Goal: Check status: Verify the current state of an ongoing process or item

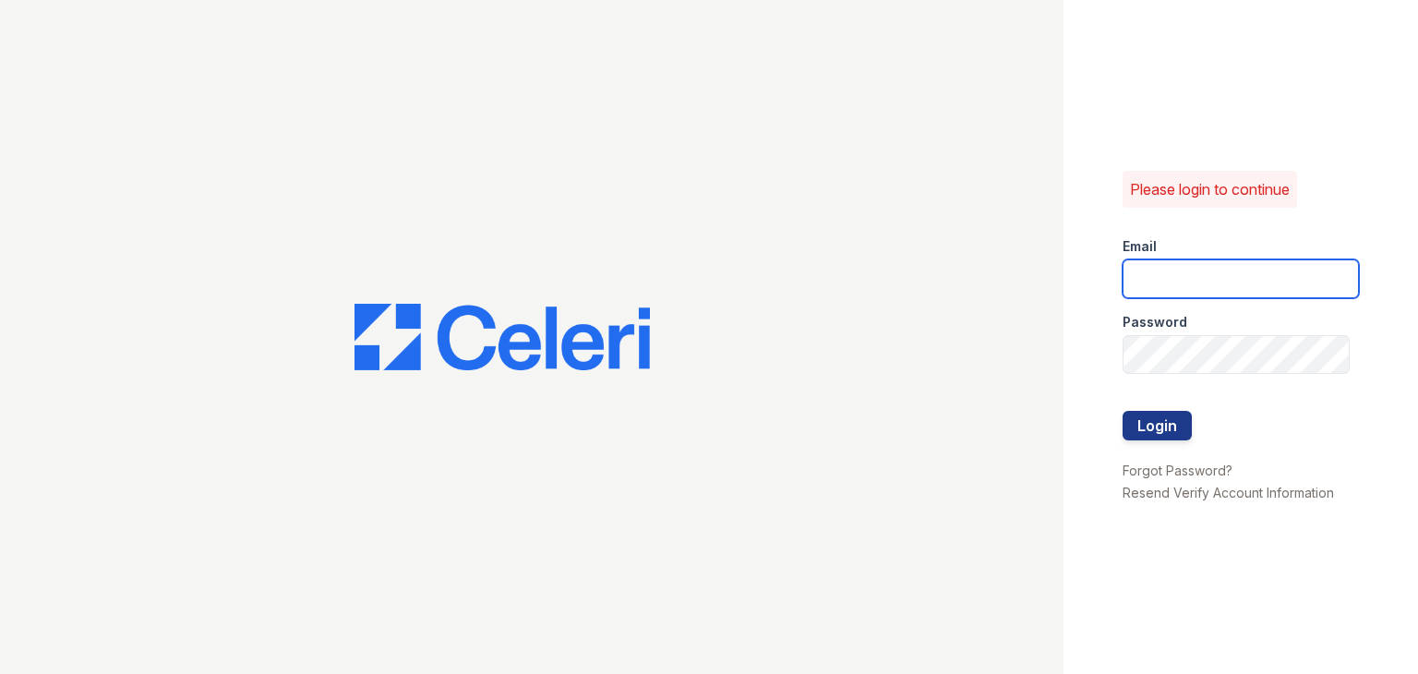
type input "Thornbury.am@cafmanagement.com"
click at [1164, 400] on div at bounding box center [1241, 392] width 236 height 37
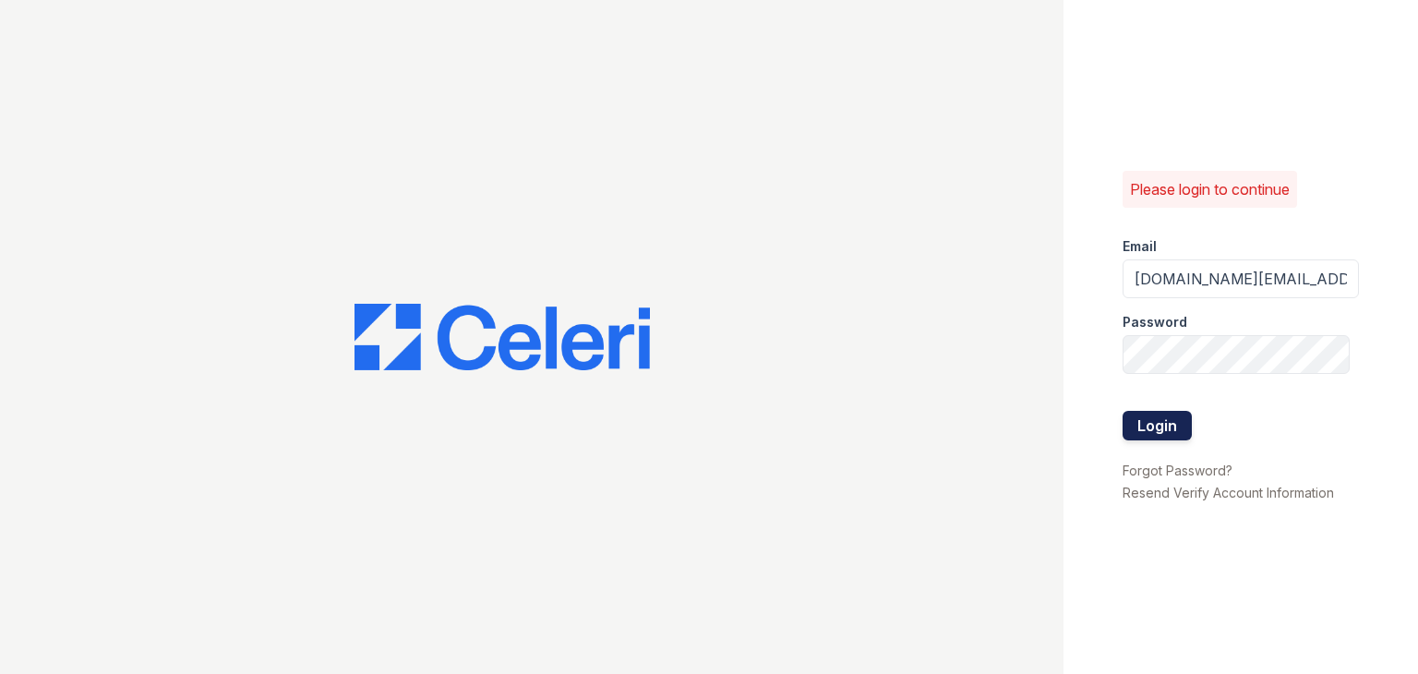
click at [1156, 409] on div at bounding box center [1241, 392] width 236 height 37
click at [1156, 413] on button "Login" at bounding box center [1157, 426] width 69 height 30
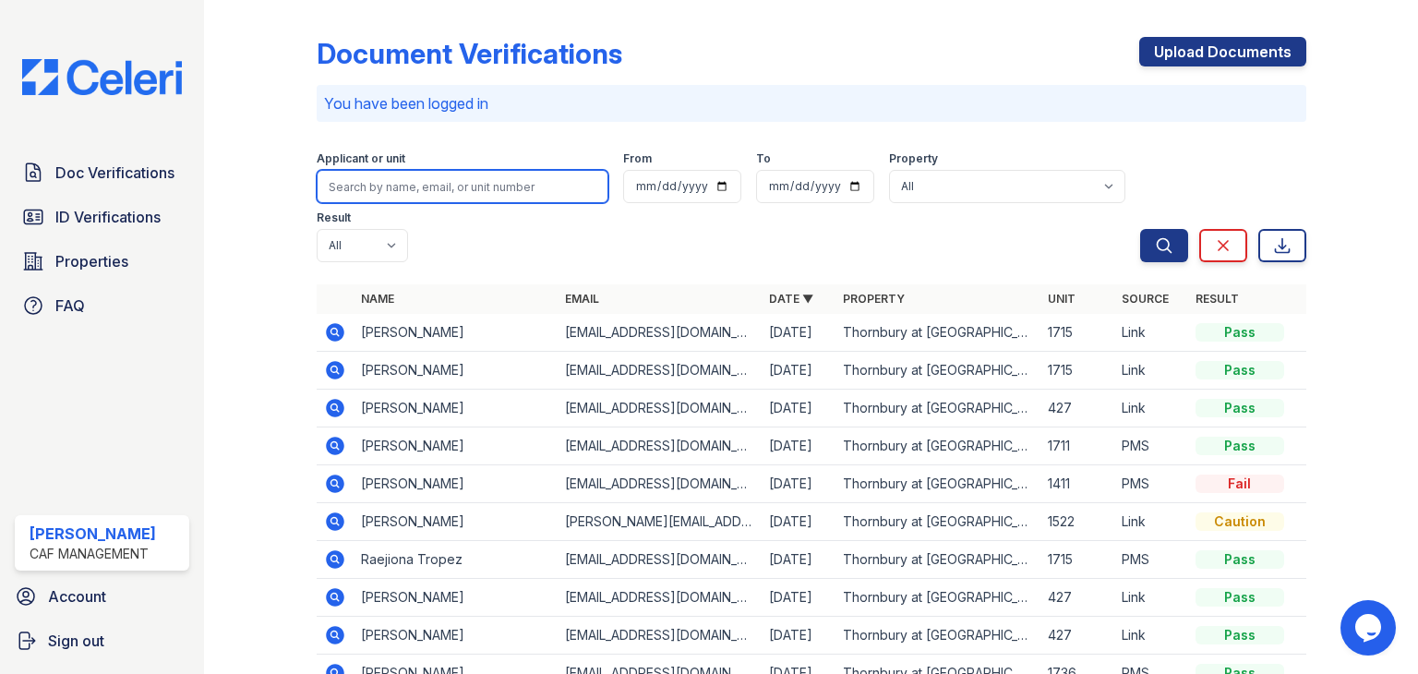
drag, startPoint x: 468, startPoint y: 175, endPoint x: 457, endPoint y: 186, distance: 15.0
click at [468, 175] on input "search" at bounding box center [463, 186] width 292 height 33
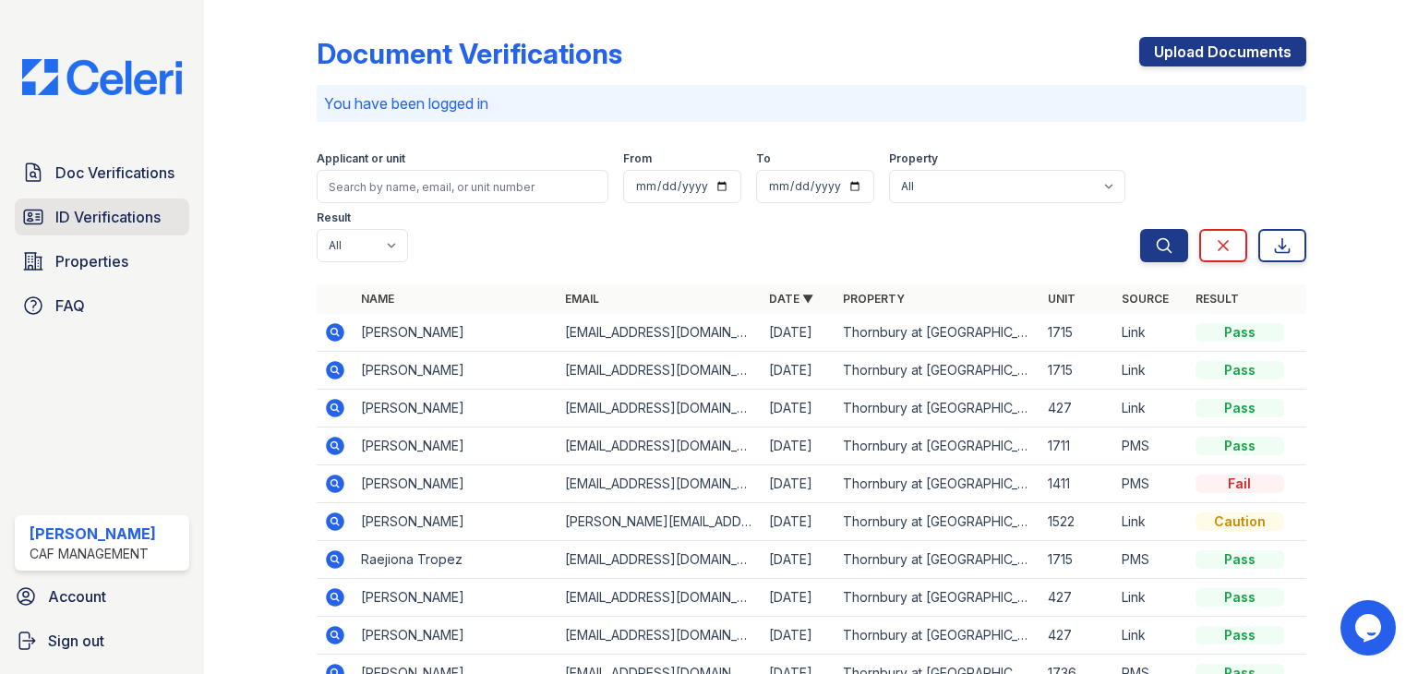
click at [87, 226] on span "ID Verifications" at bounding box center [107, 217] width 105 height 22
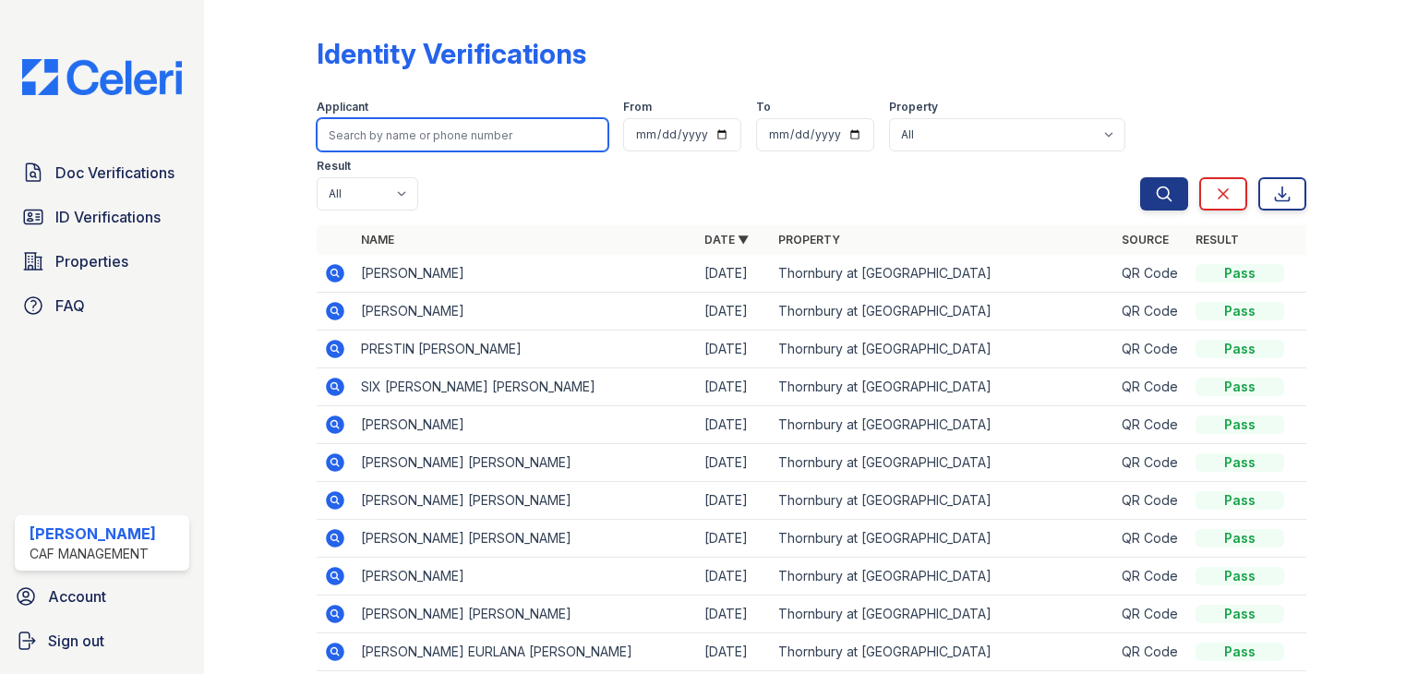
click at [449, 138] on input "search" at bounding box center [463, 134] width 292 height 33
type input "yahir"
click at [1140, 177] on button "Search" at bounding box center [1164, 193] width 48 height 33
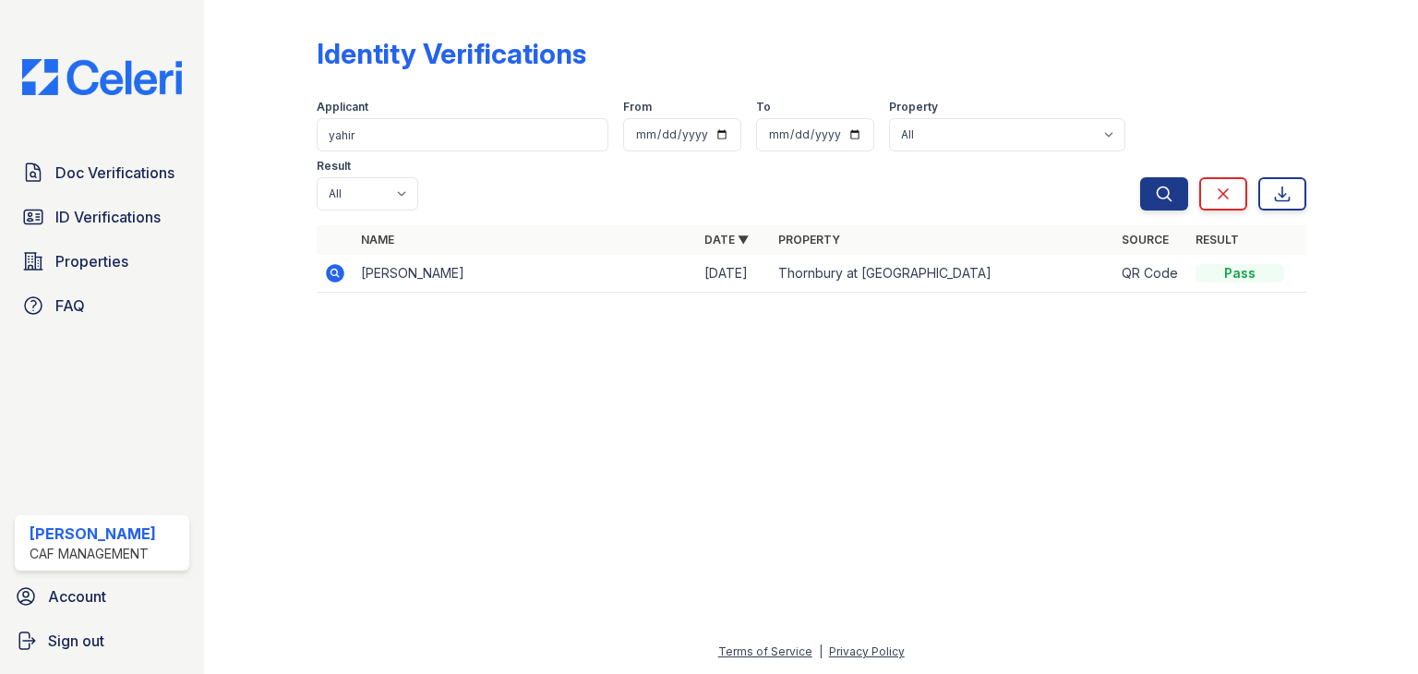
click at [336, 264] on icon at bounding box center [335, 273] width 18 height 18
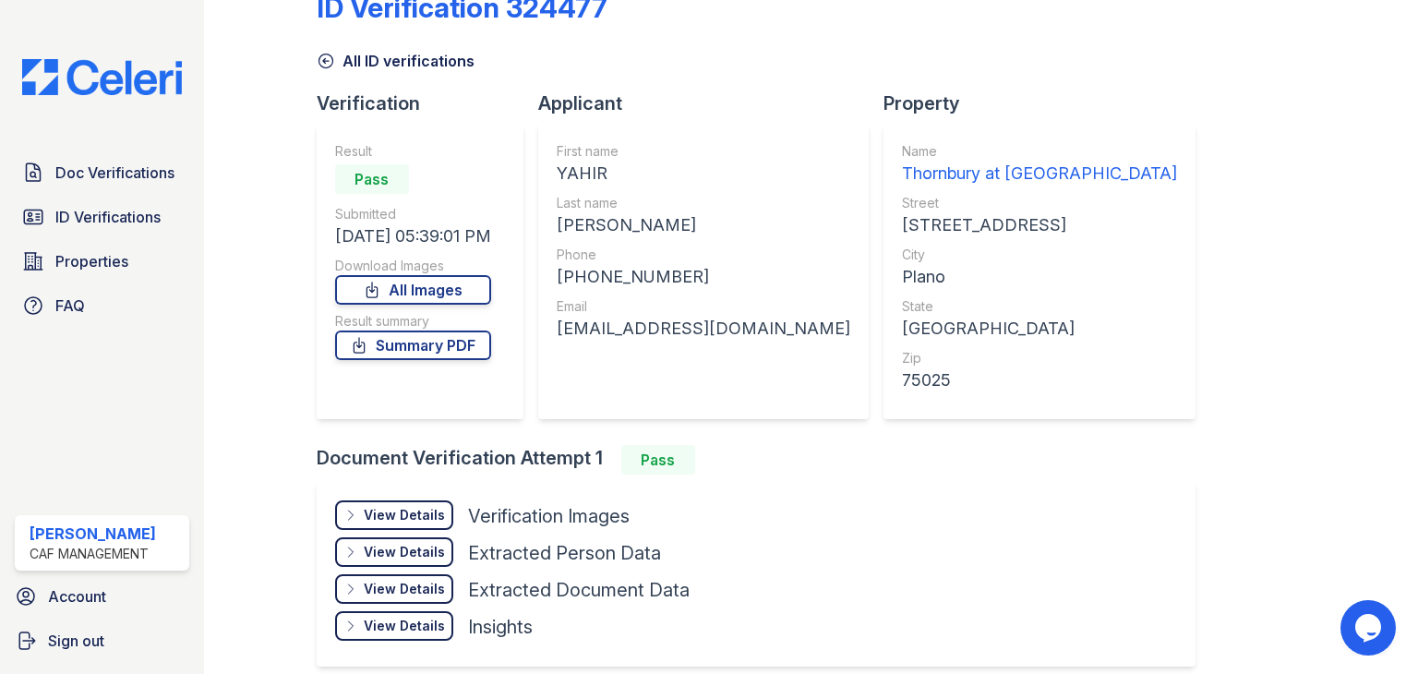
scroll to position [125, 0]
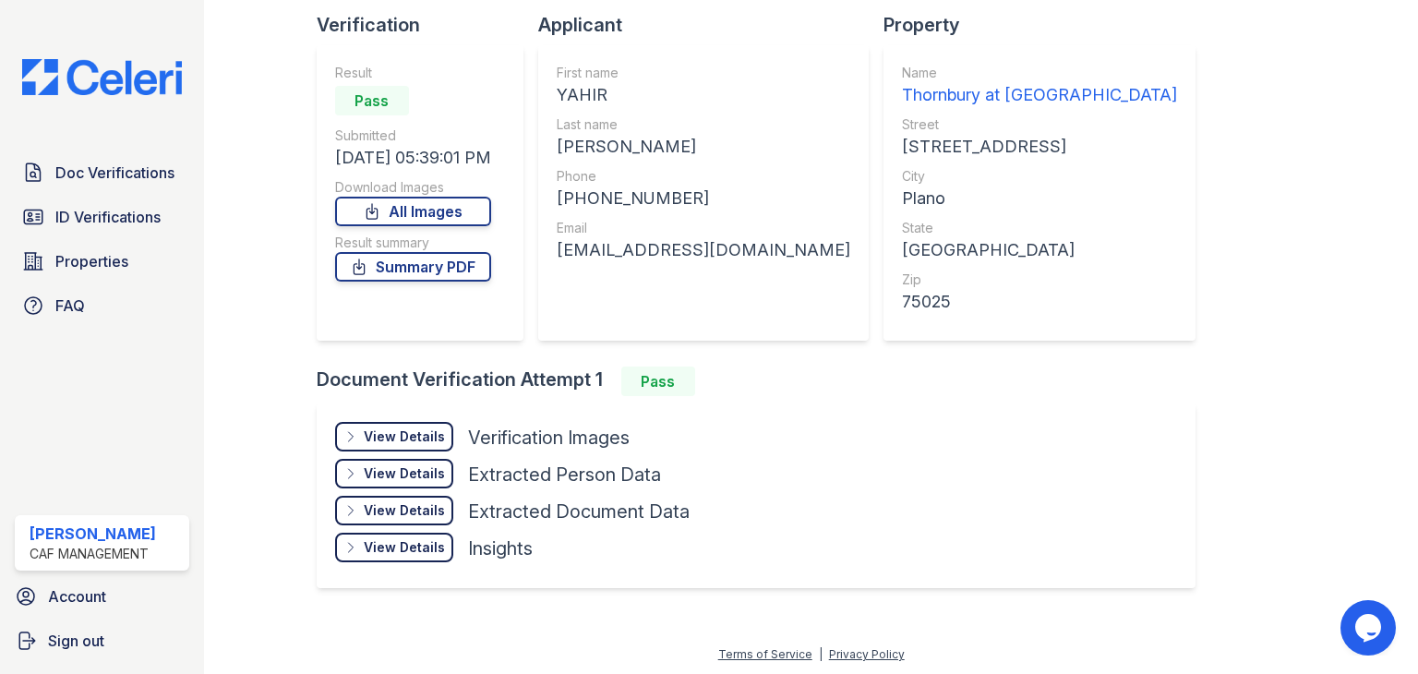
click at [414, 445] on div "View Details Details" at bounding box center [394, 437] width 118 height 30
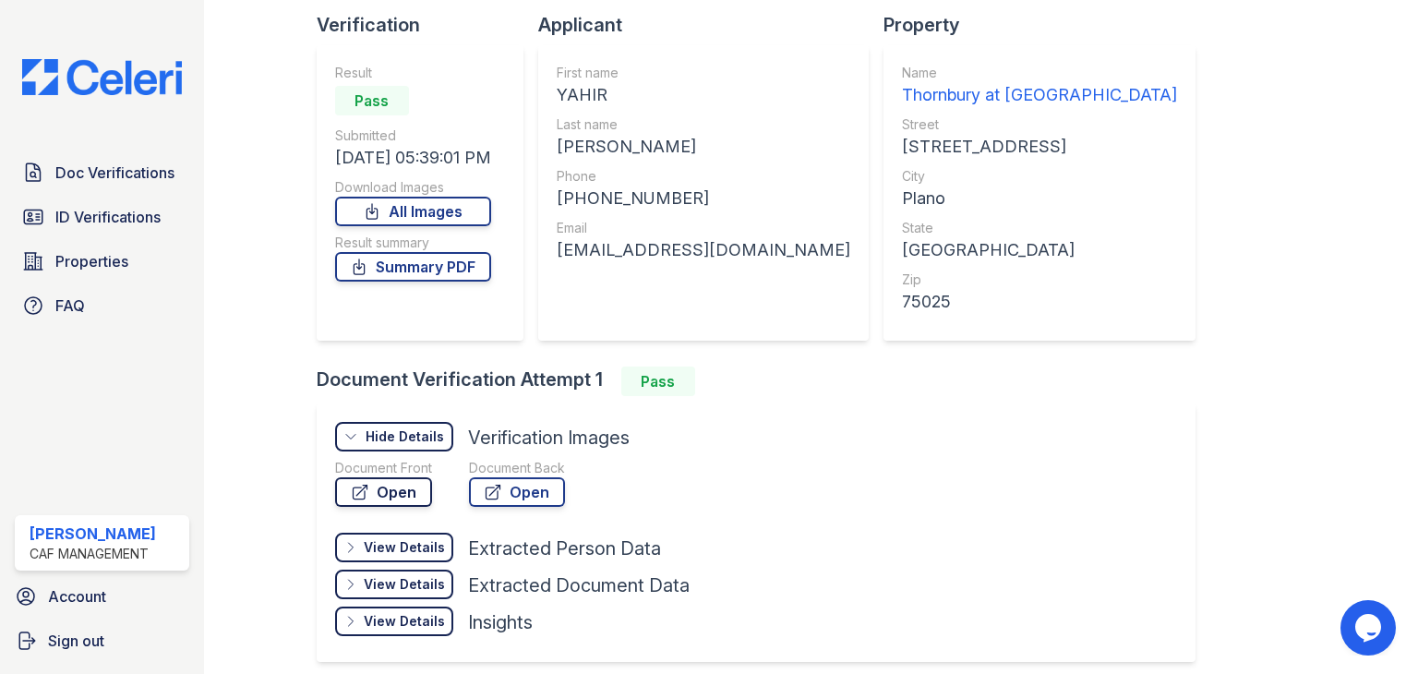
click at [408, 485] on link "Open" at bounding box center [383, 492] width 97 height 30
click at [121, 166] on span "Doc Verifications" at bounding box center [114, 173] width 119 height 22
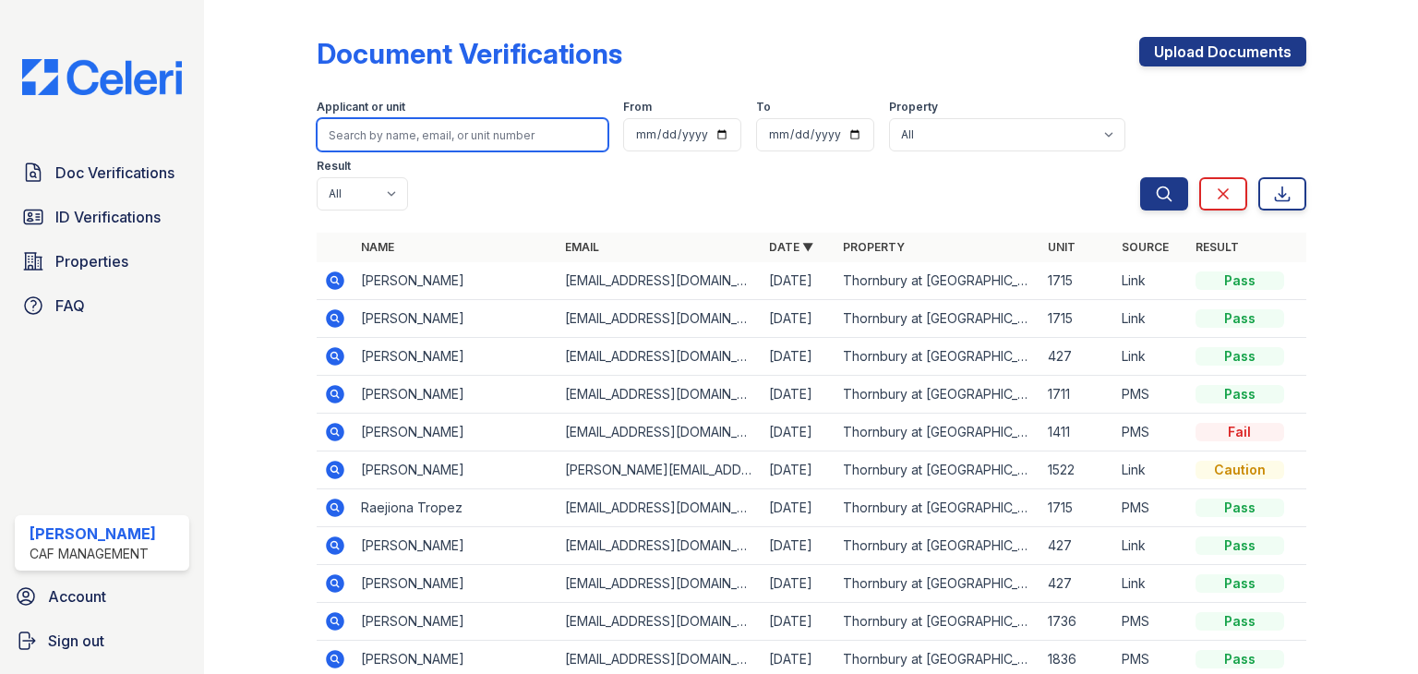
click at [427, 126] on input "search" at bounding box center [463, 134] width 292 height 33
type input "hamilton"
click at [1140, 177] on button "Search" at bounding box center [1164, 193] width 48 height 33
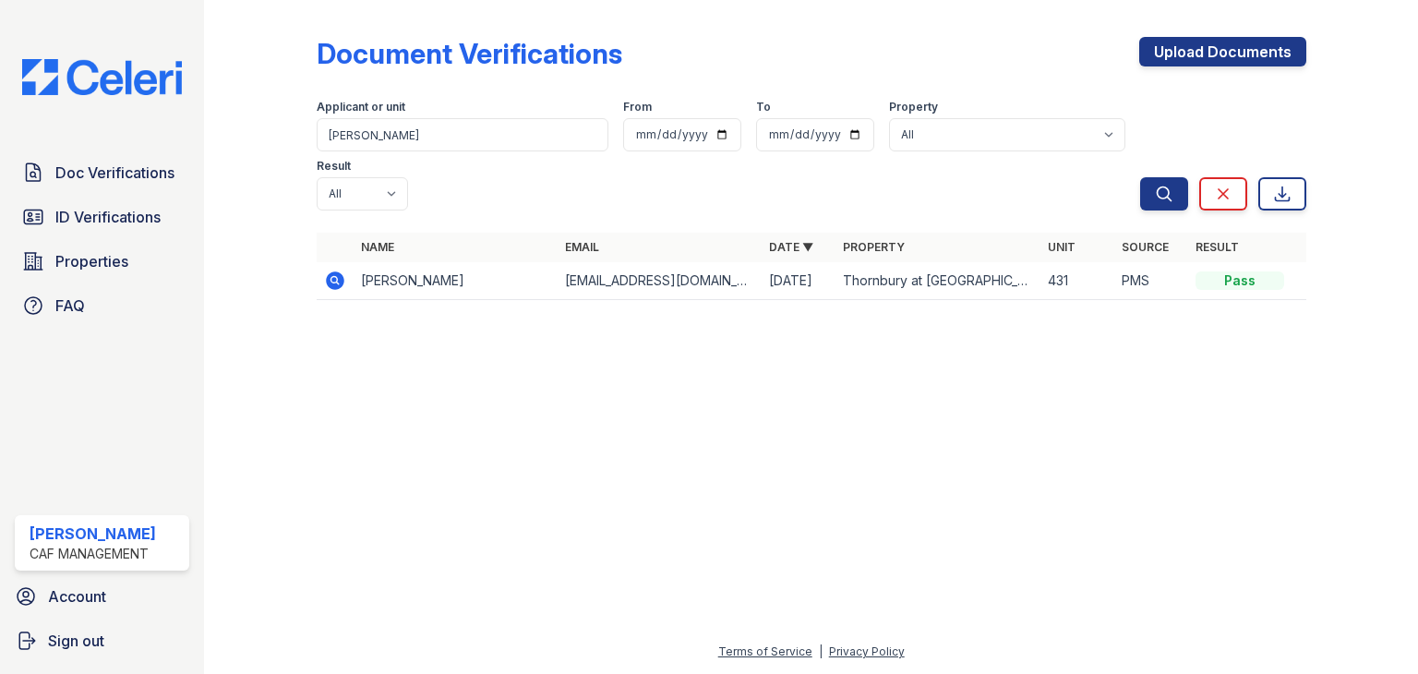
click at [289, 217] on div at bounding box center [275, 162] width 82 height 311
click at [358, 262] on td "Sarah Rosales" at bounding box center [456, 281] width 204 height 38
click at [350, 262] on td at bounding box center [335, 281] width 37 height 38
click at [333, 271] on icon at bounding box center [335, 280] width 18 height 18
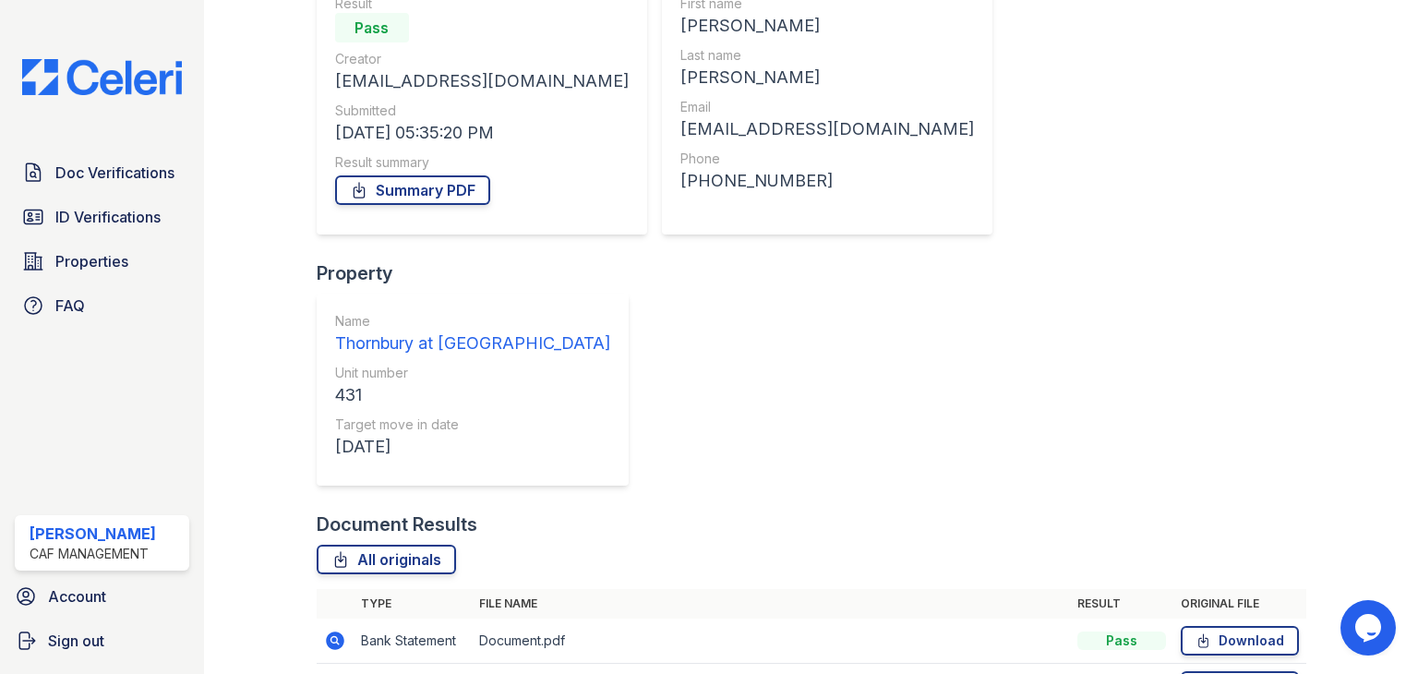
click at [333, 673] on icon at bounding box center [335, 686] width 22 height 22
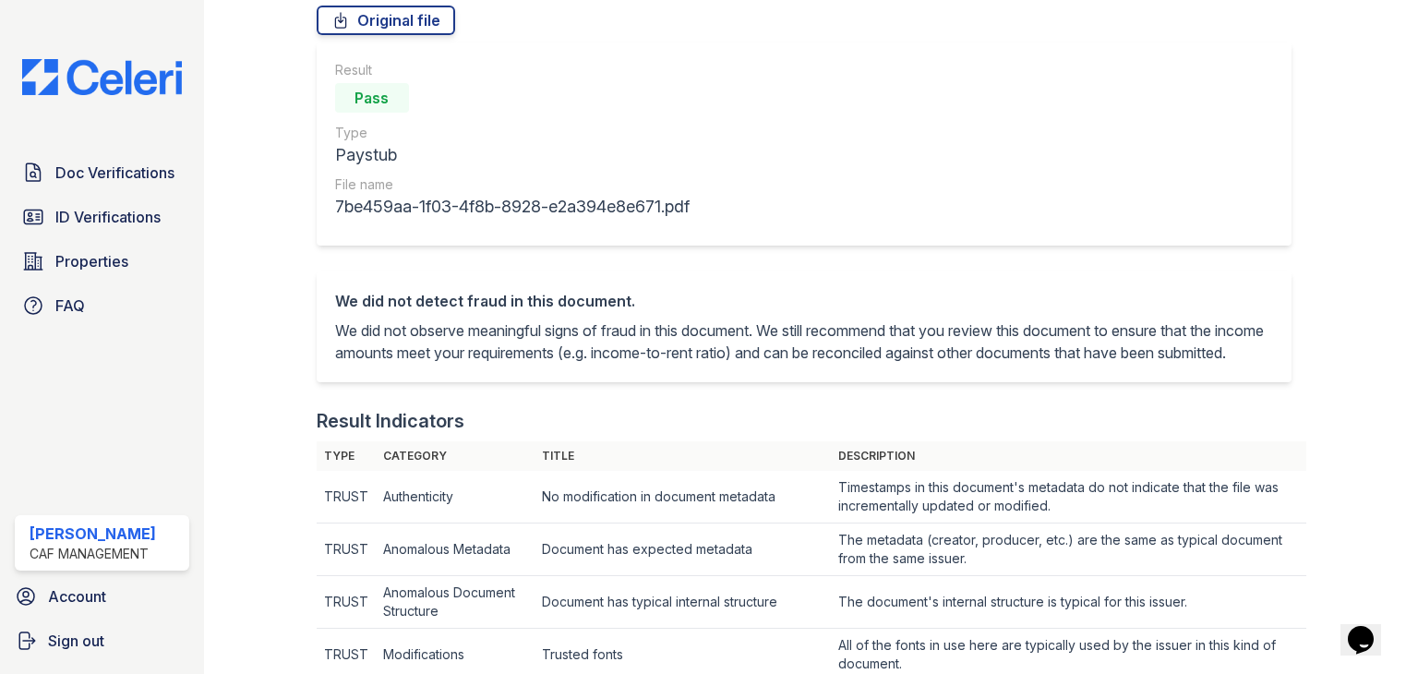
scroll to position [92, 0]
